Goal: Information Seeking & Learning: Compare options

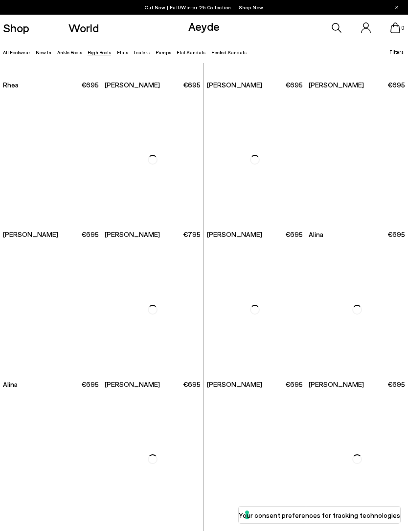
scroll to position [747, 0]
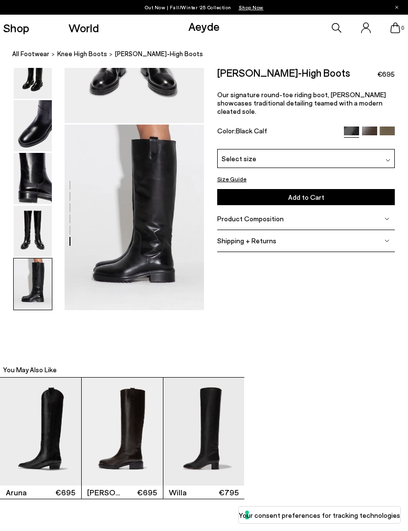
scroll to position [877, 0]
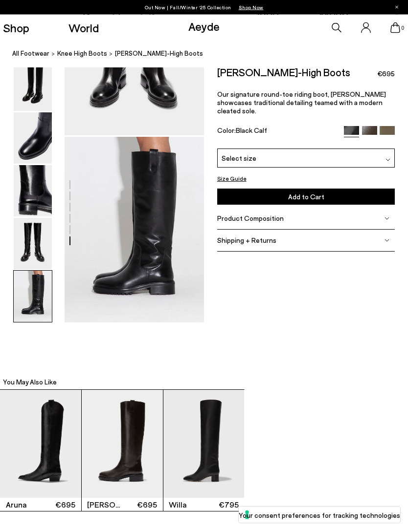
click at [30, 270] on img at bounding box center [33, 244] width 38 height 51
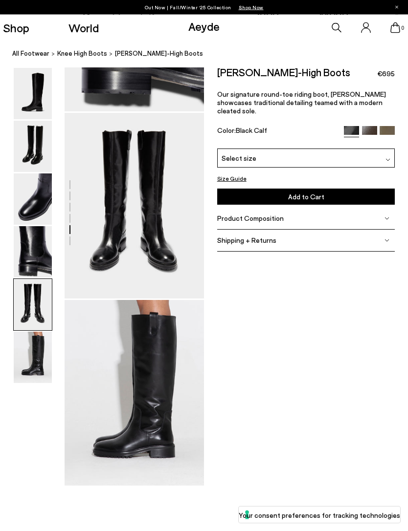
click at [24, 352] on img at bounding box center [33, 357] width 38 height 51
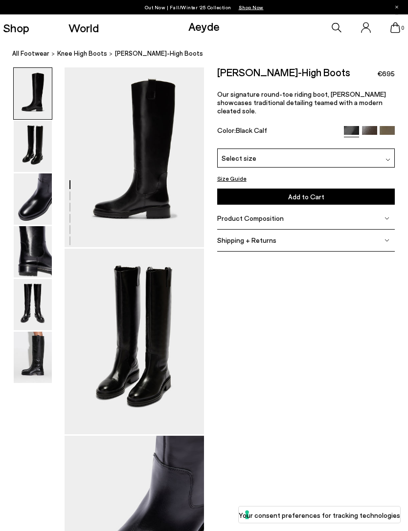
scroll to position [0, 0]
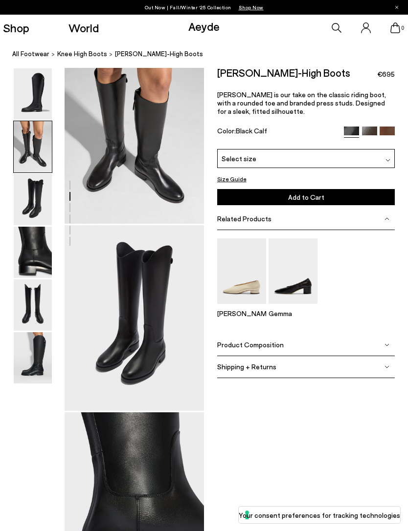
scroll to position [219, 0]
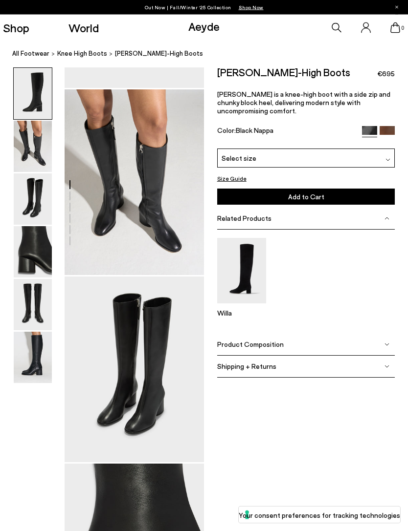
scroll to position [188, 0]
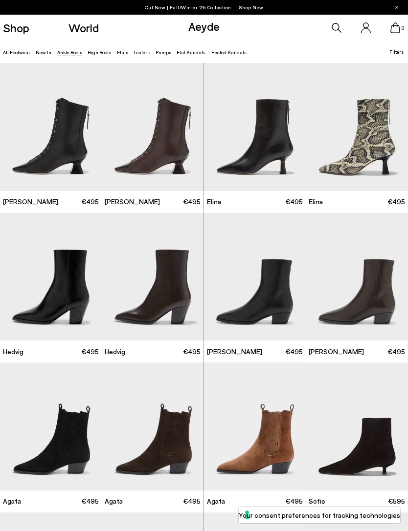
scroll to position [964, 0]
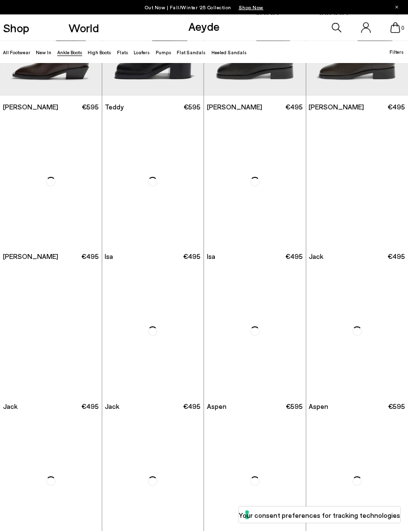
scroll to position [2043, 0]
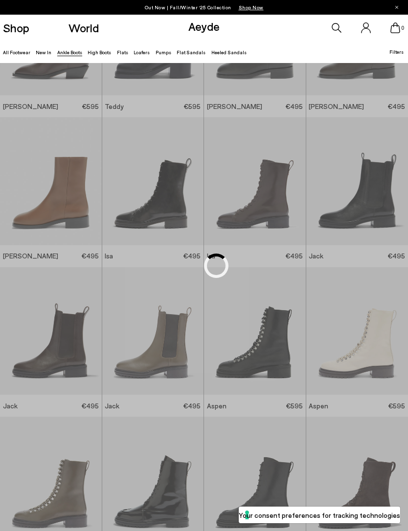
scroll to position [1174, 0]
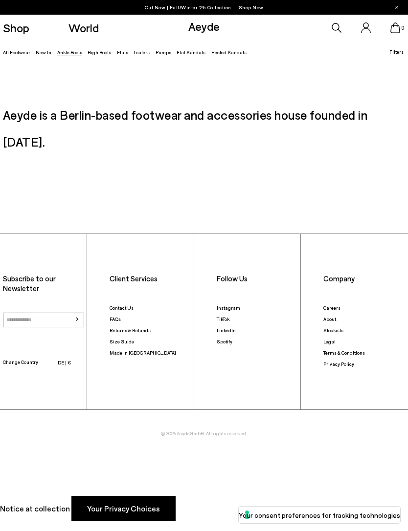
scroll to position [930, 0]
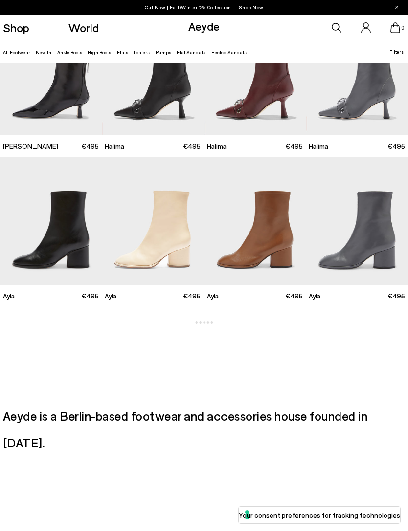
scroll to position [1585, 0]
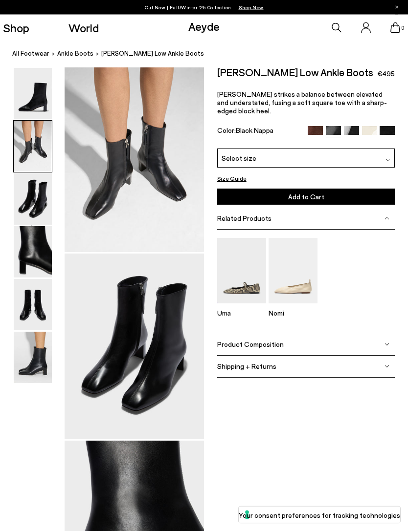
scroll to position [188, 0]
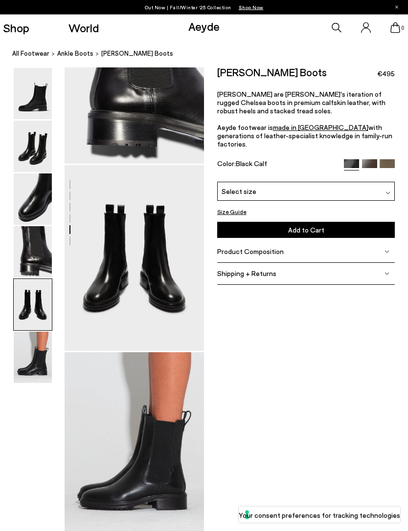
scroll to position [652, 0]
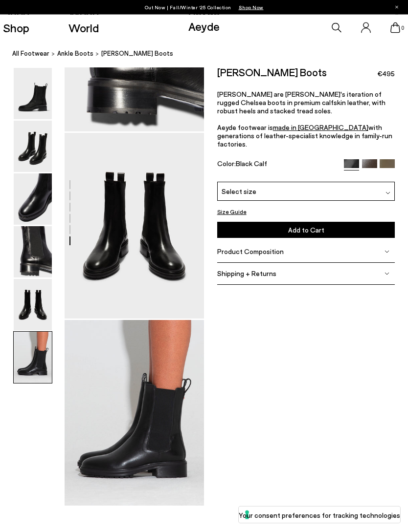
click at [36, 218] on img at bounding box center [33, 199] width 38 height 51
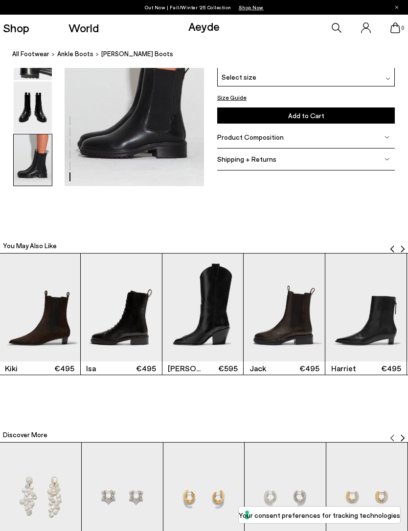
scroll to position [1035, 0]
